Goal: Transaction & Acquisition: Purchase product/service

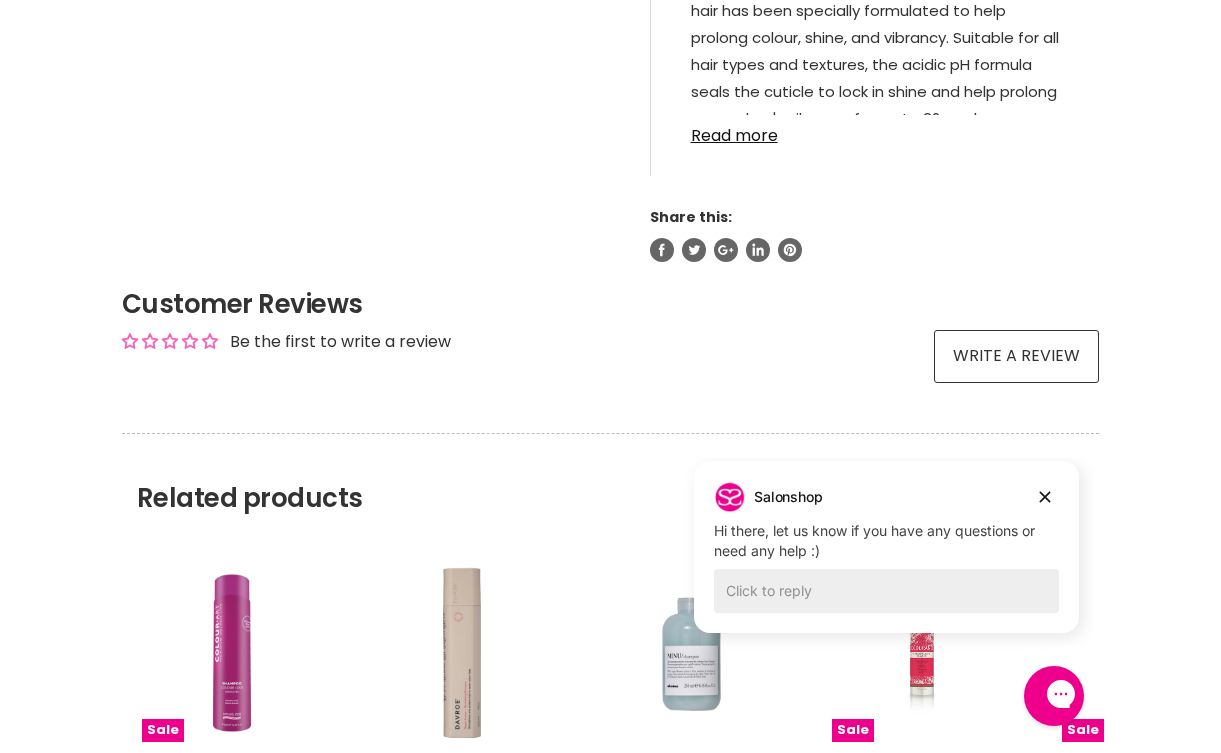
scroll to position [1351, 0]
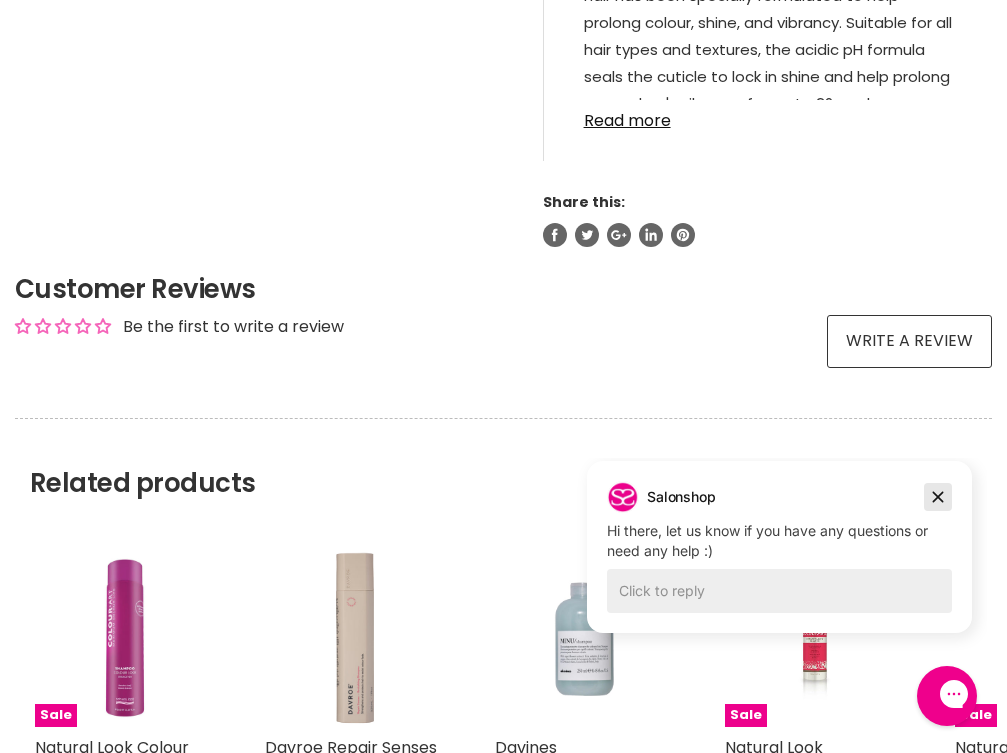
click at [940, 498] on icon "Dismiss campaign" at bounding box center [938, 497] width 11 height 11
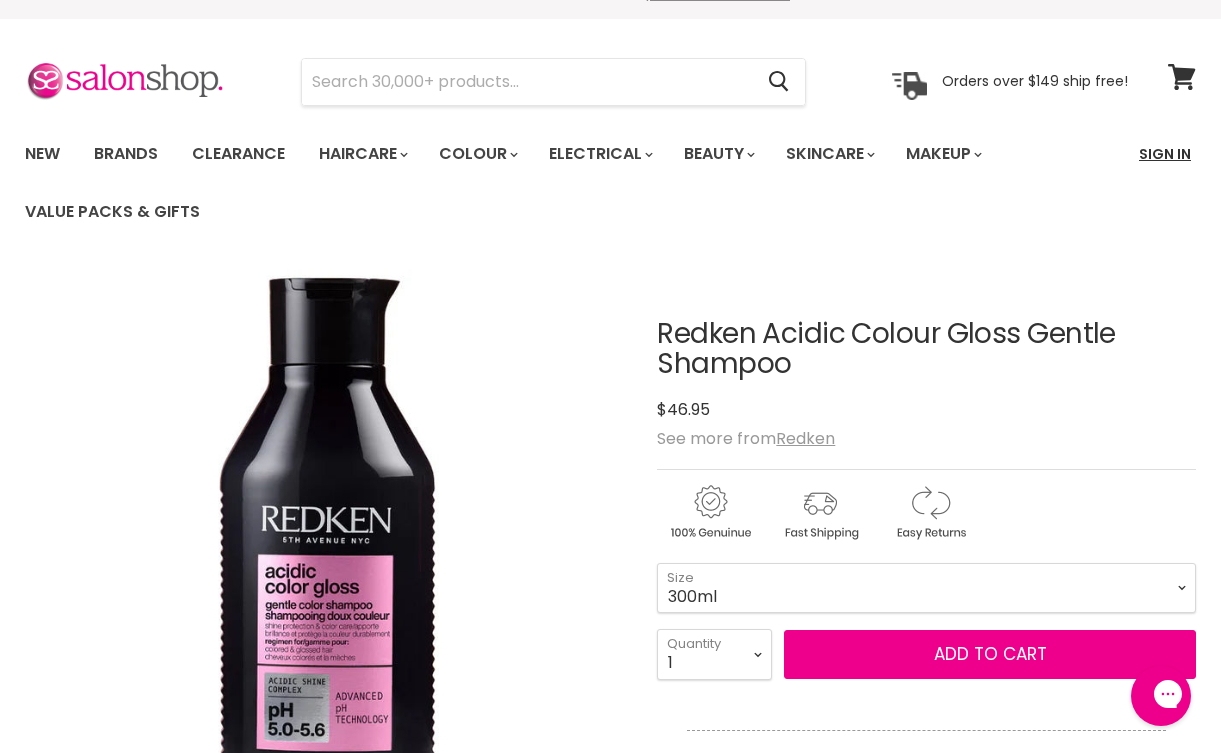
scroll to position [32, 1]
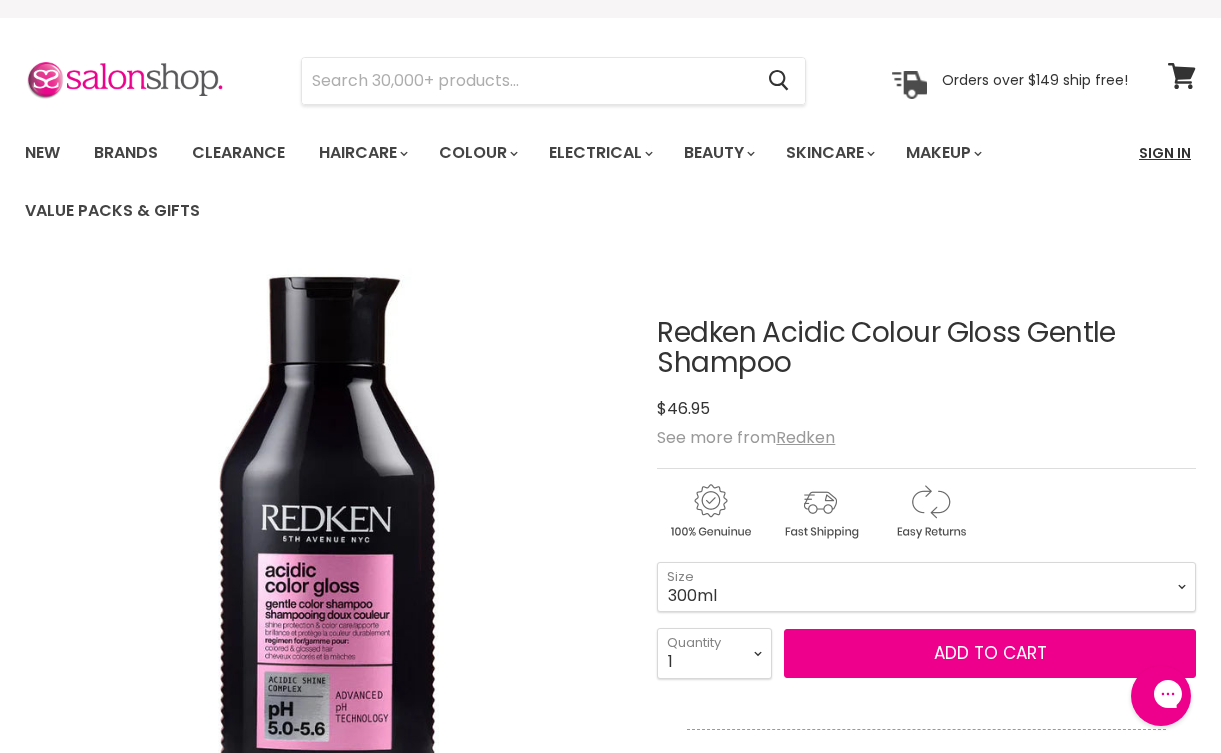
click at [1006, 156] on link "Sign In" at bounding box center [1165, 153] width 76 height 42
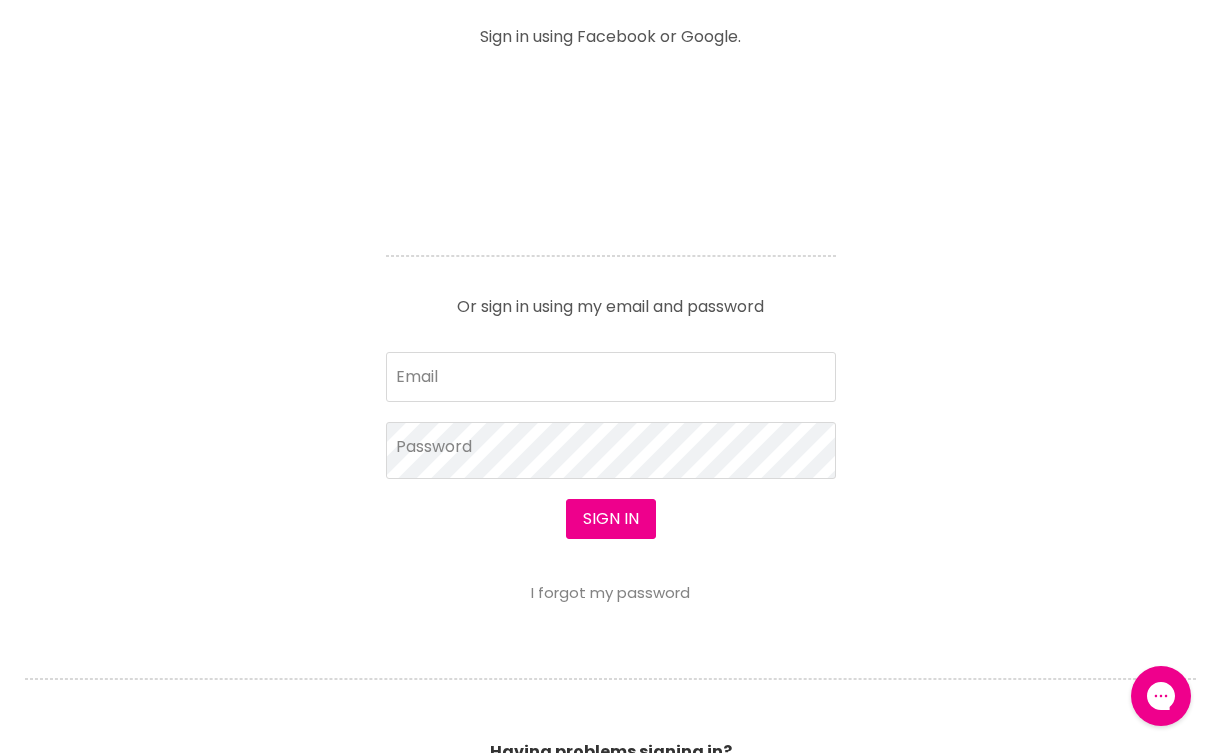
scroll to position [855, 0]
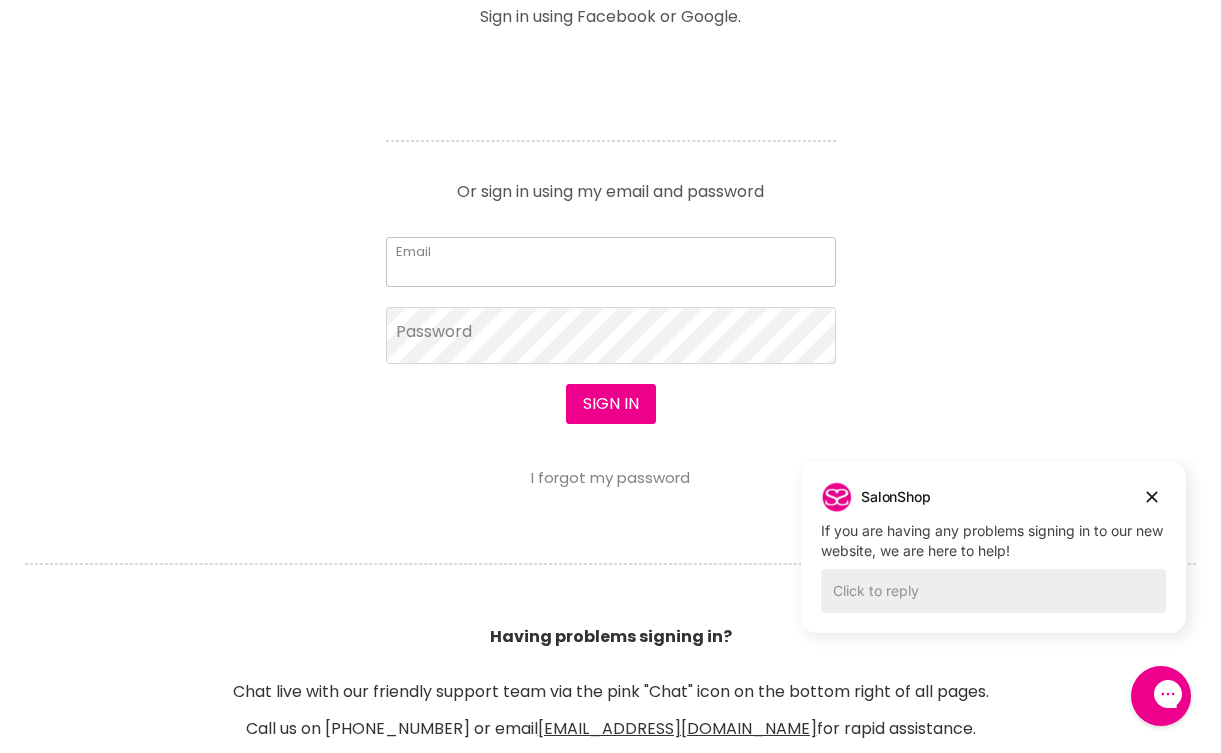
type input "crewi2@bigpond.com"
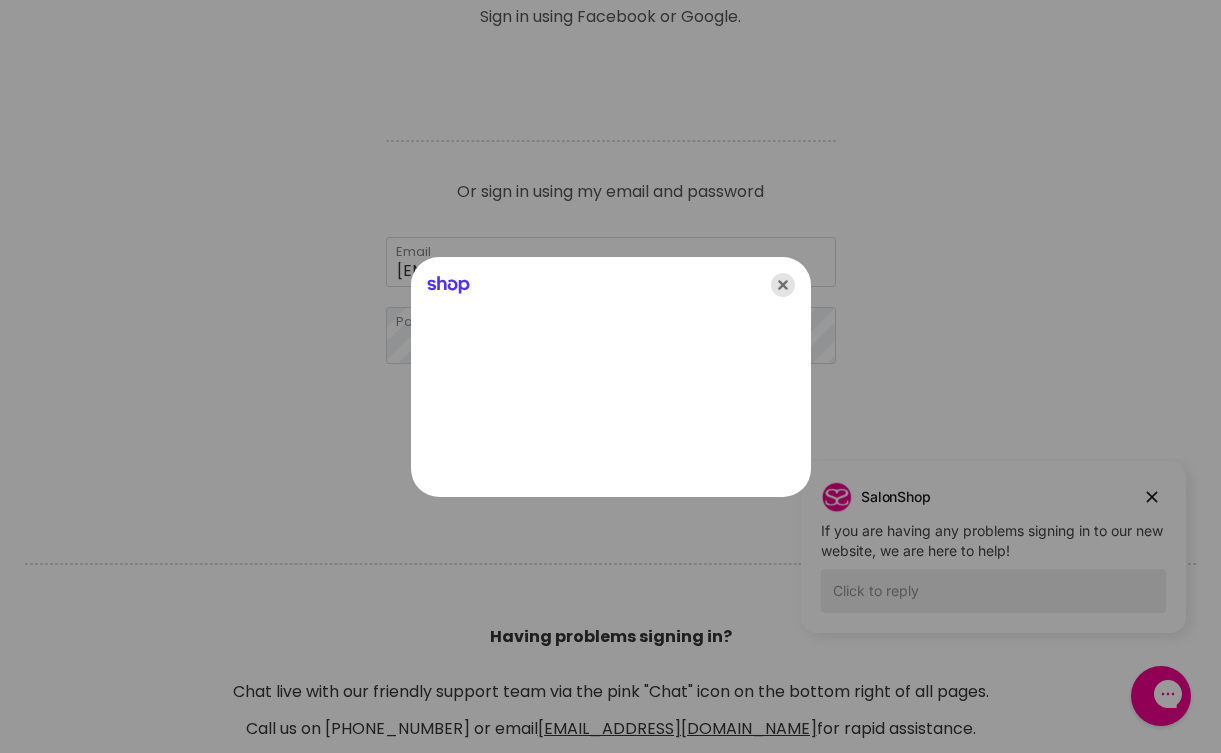
click at [786, 283] on icon "Close" at bounding box center [783, 285] width 24 height 24
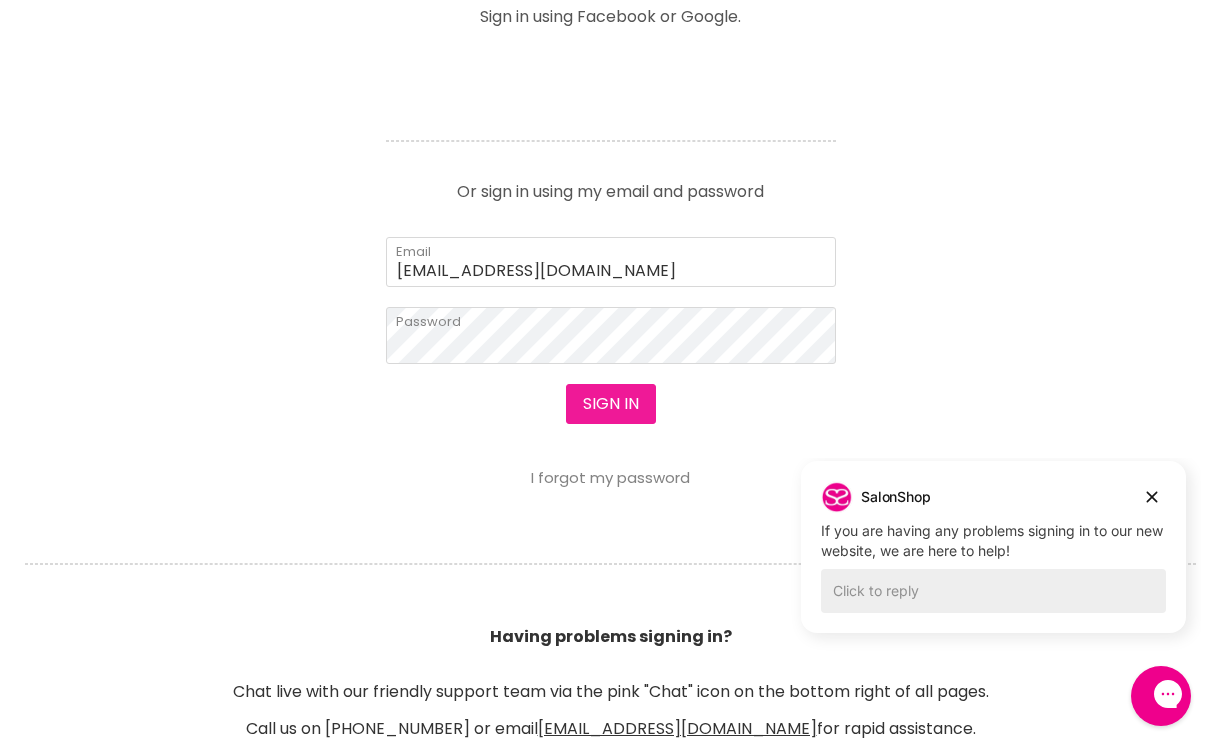
click at [621, 408] on button "Sign in" at bounding box center [611, 404] width 90 height 40
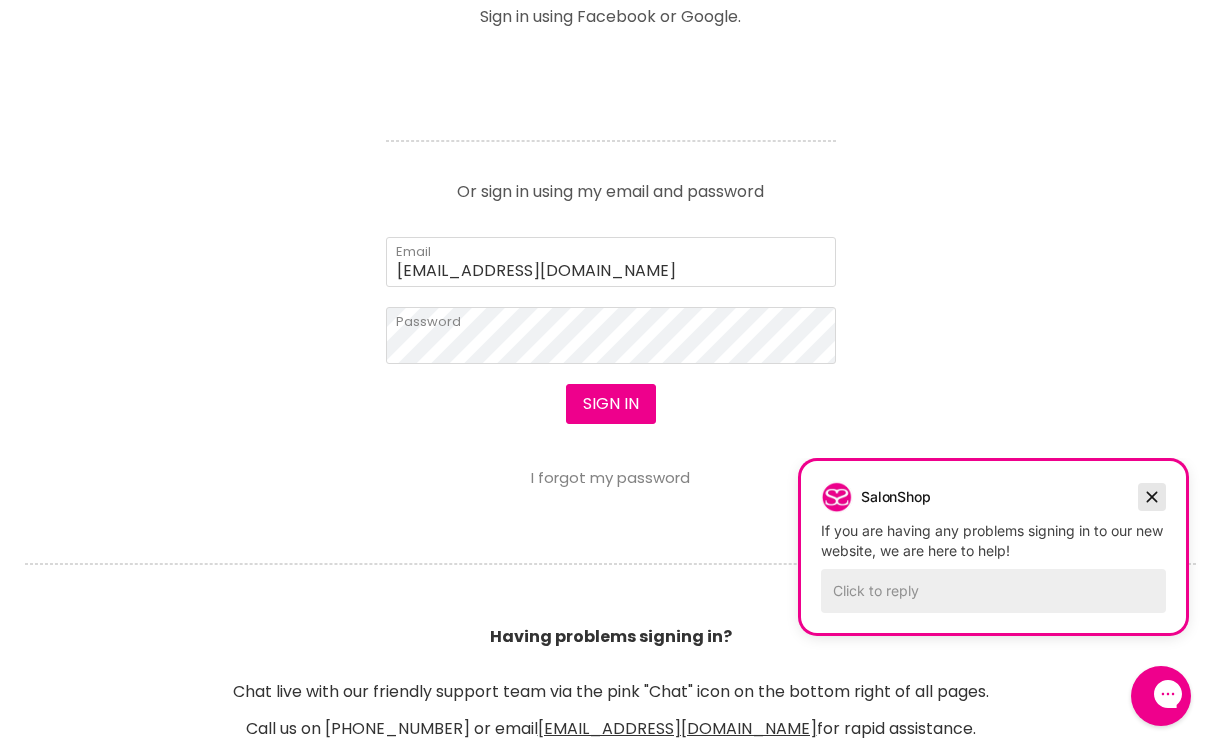
click at [1150, 492] on icon "Dismiss campaign" at bounding box center [1152, 497] width 20 height 24
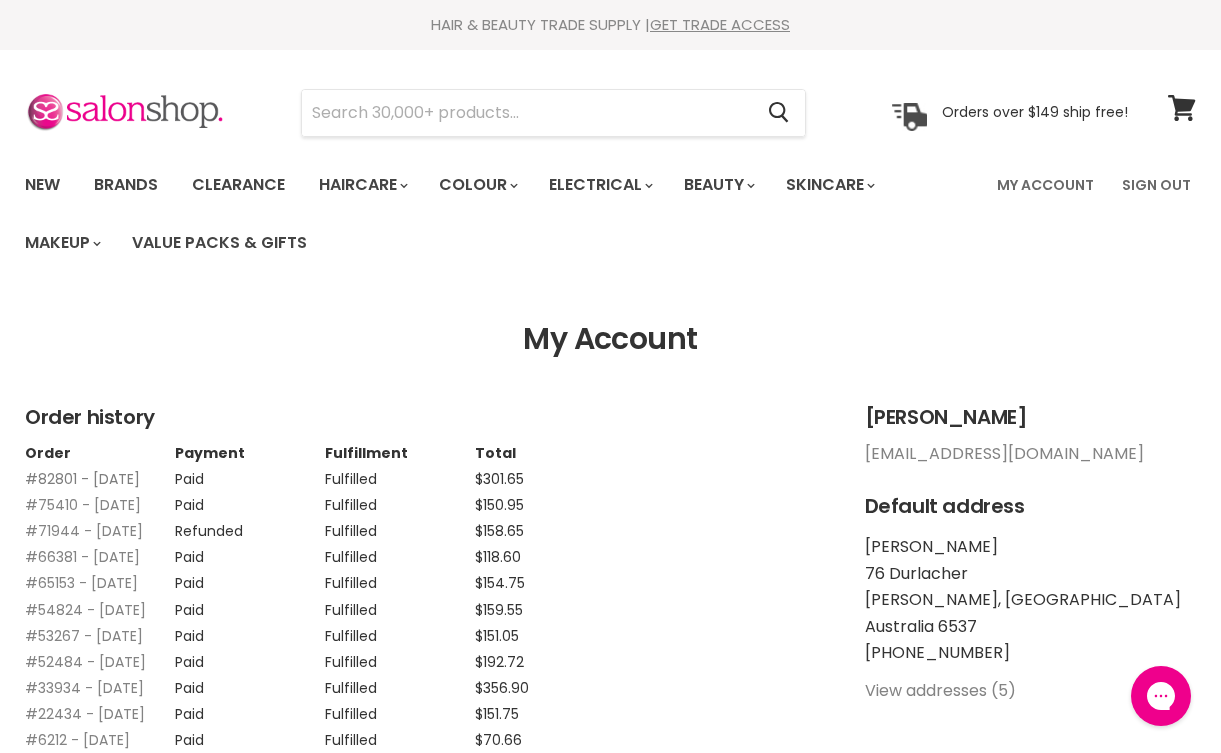
click at [57, 475] on link "#82801 - 04 Aug, 2025" at bounding box center [82, 479] width 115 height 20
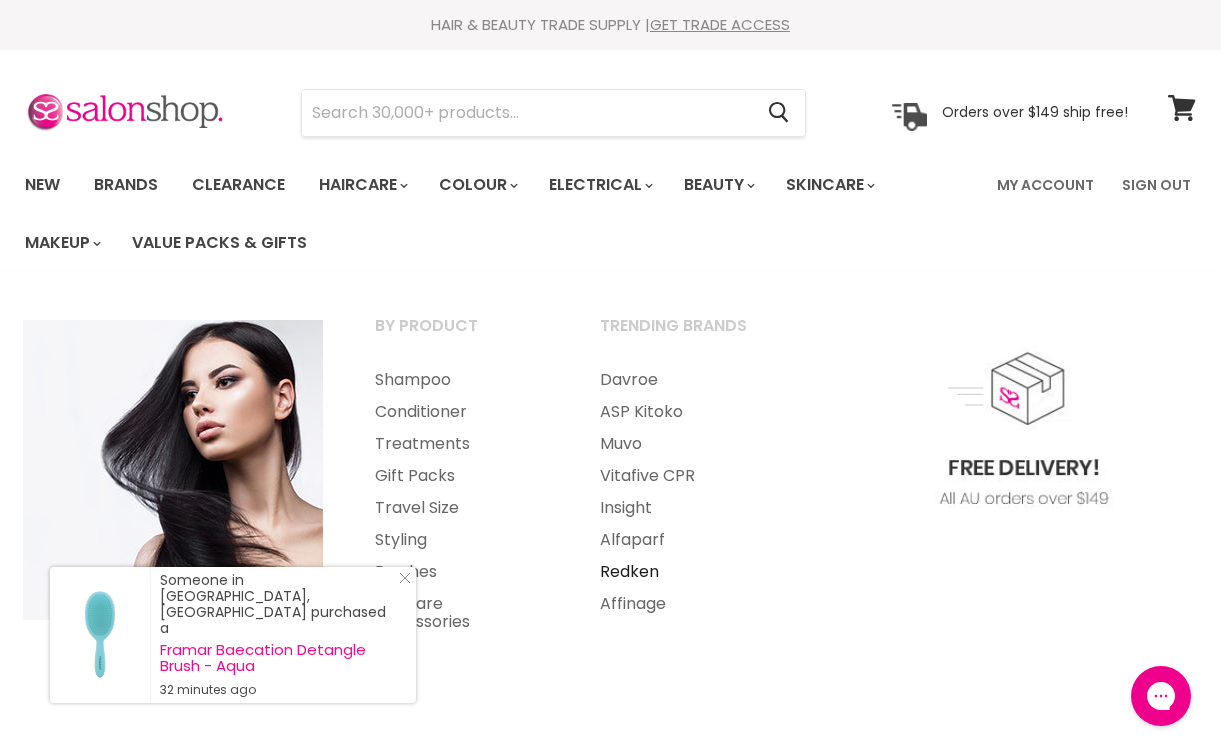
click at [634, 568] on link "Redken" at bounding box center [685, 572] width 221 height 32
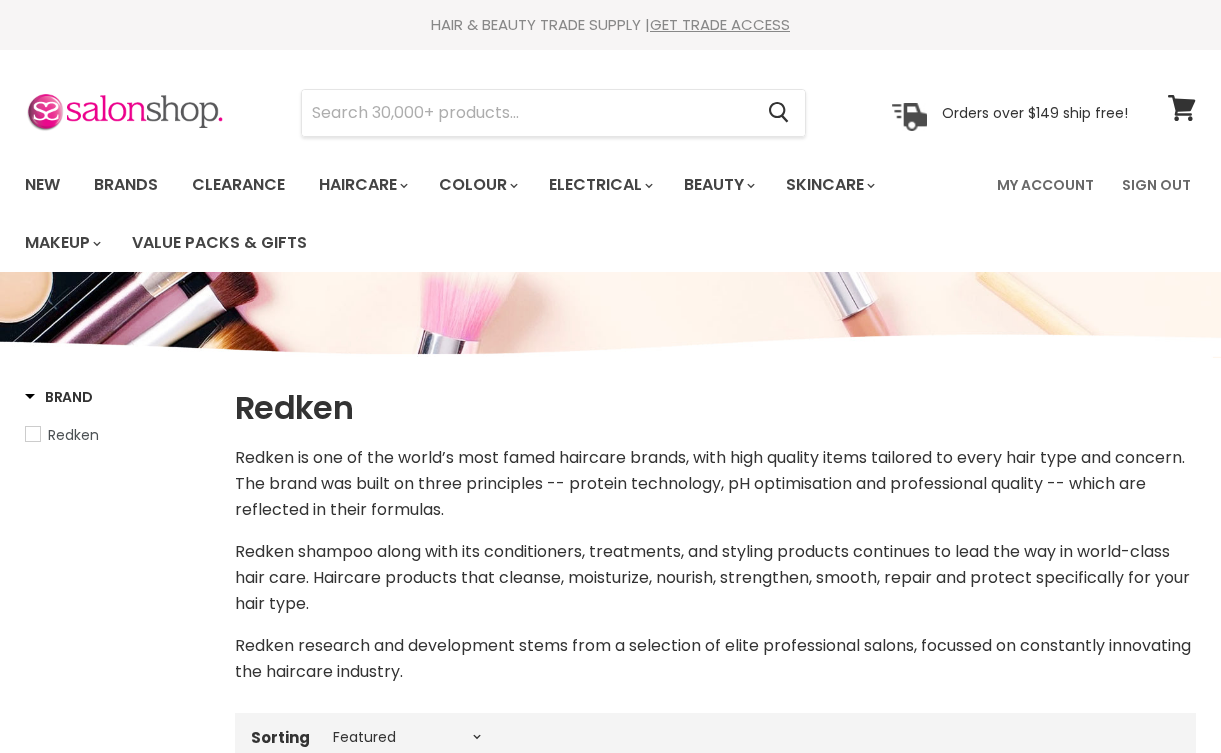
select select "manual"
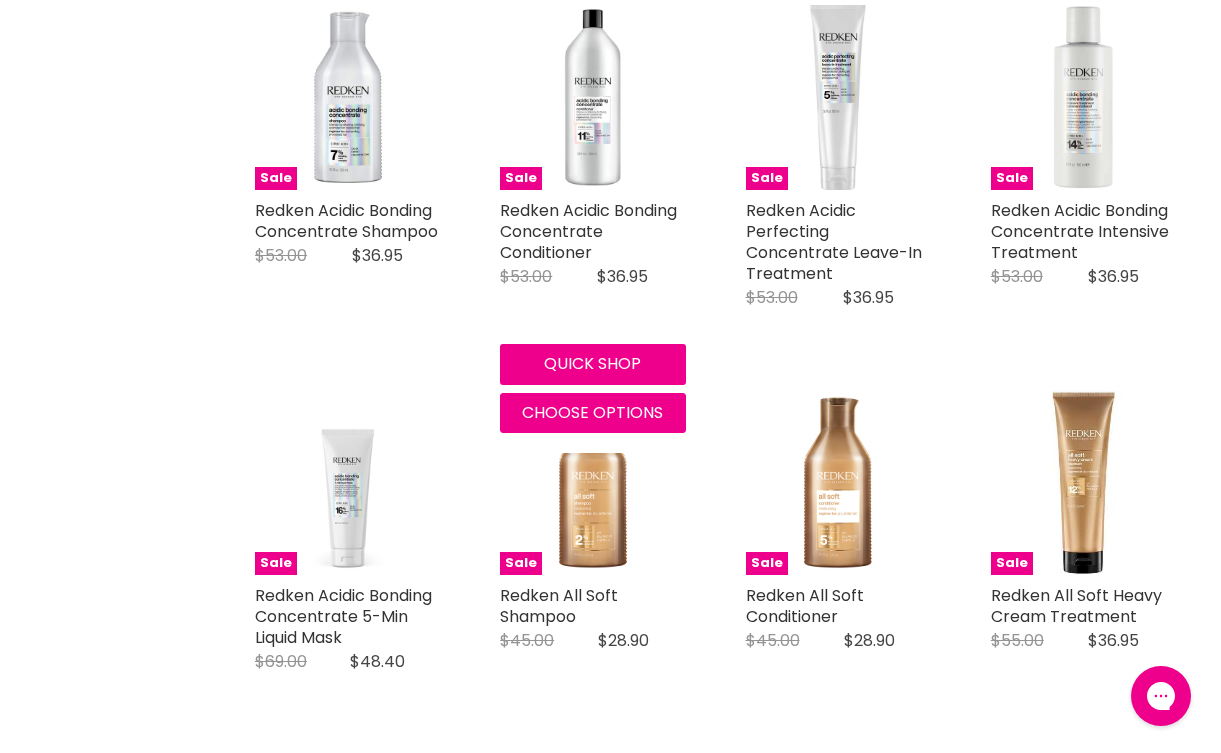
scroll to position [813, 0]
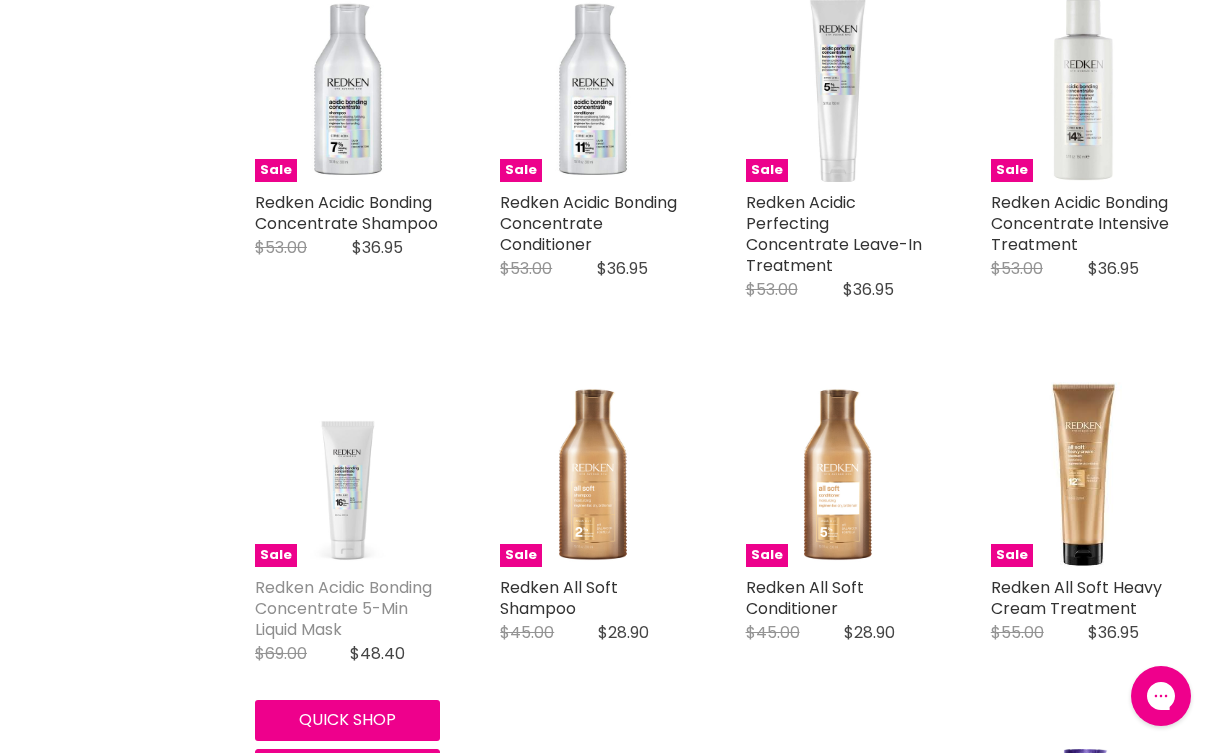
click at [323, 587] on link "Redken Acidic Bonding Concentrate 5-Min Liquid Mask" at bounding box center [343, 608] width 177 height 65
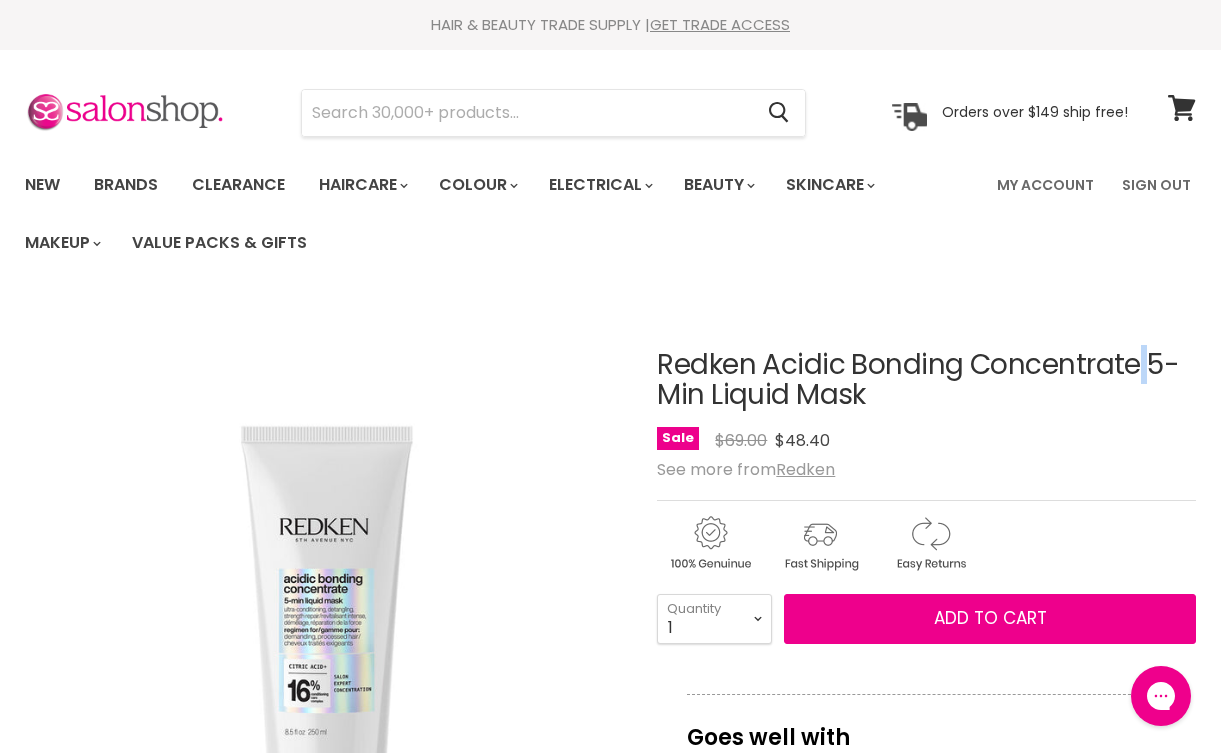
drag, startPoint x: 656, startPoint y: 355, endPoint x: 1180, endPoint y: 398, distance: 525.6
copy h1 "Redken Acidic Bonding Concentrate 5-Min Liquid Mask"
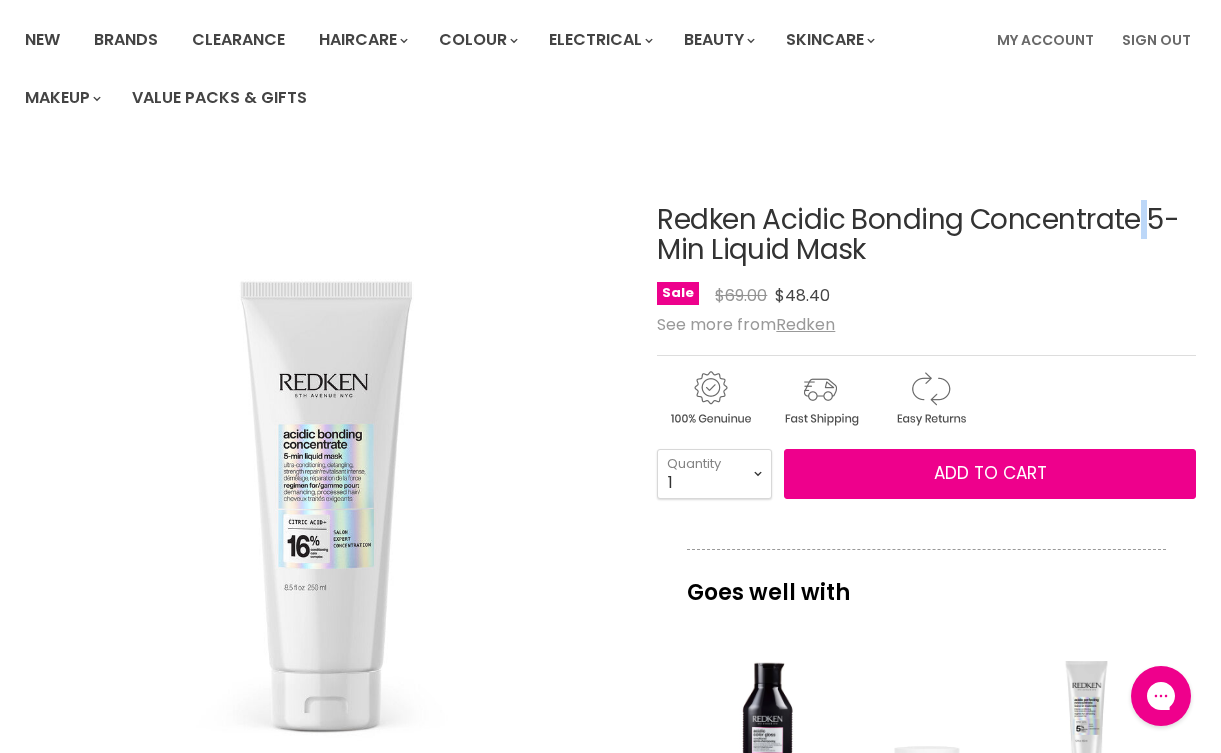
scroll to position [151, 0]
